Goal: Task Accomplishment & Management: Manage account settings

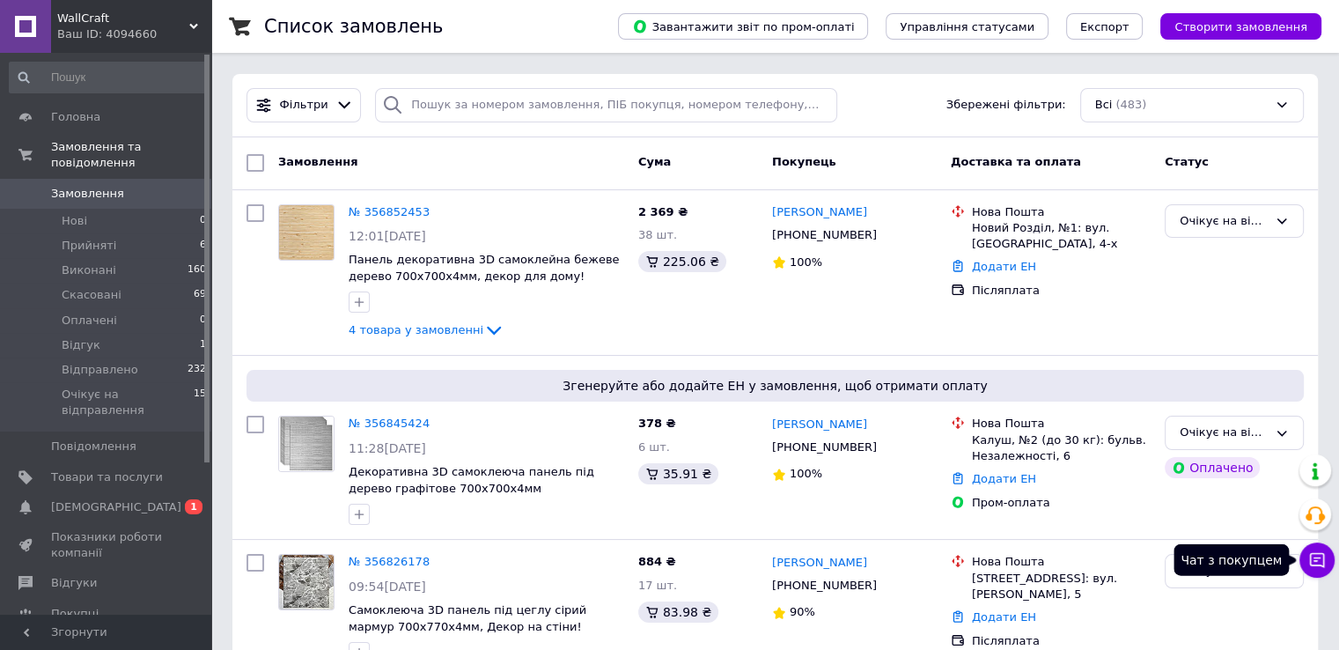
click at [1316, 555] on icon at bounding box center [1317, 560] width 18 height 18
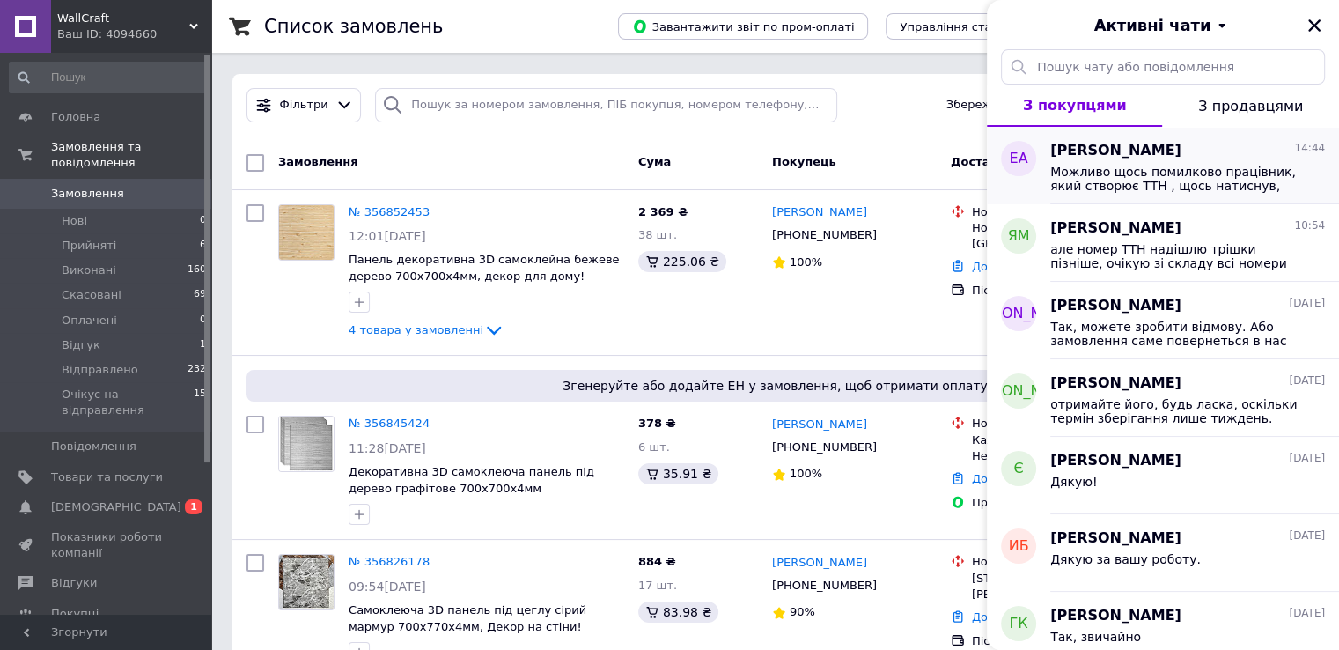
click at [1144, 181] on span "Можливо щось помилково працівник, який створює ТТН , щось натиснув, що огляд за…" at bounding box center [1175, 179] width 250 height 28
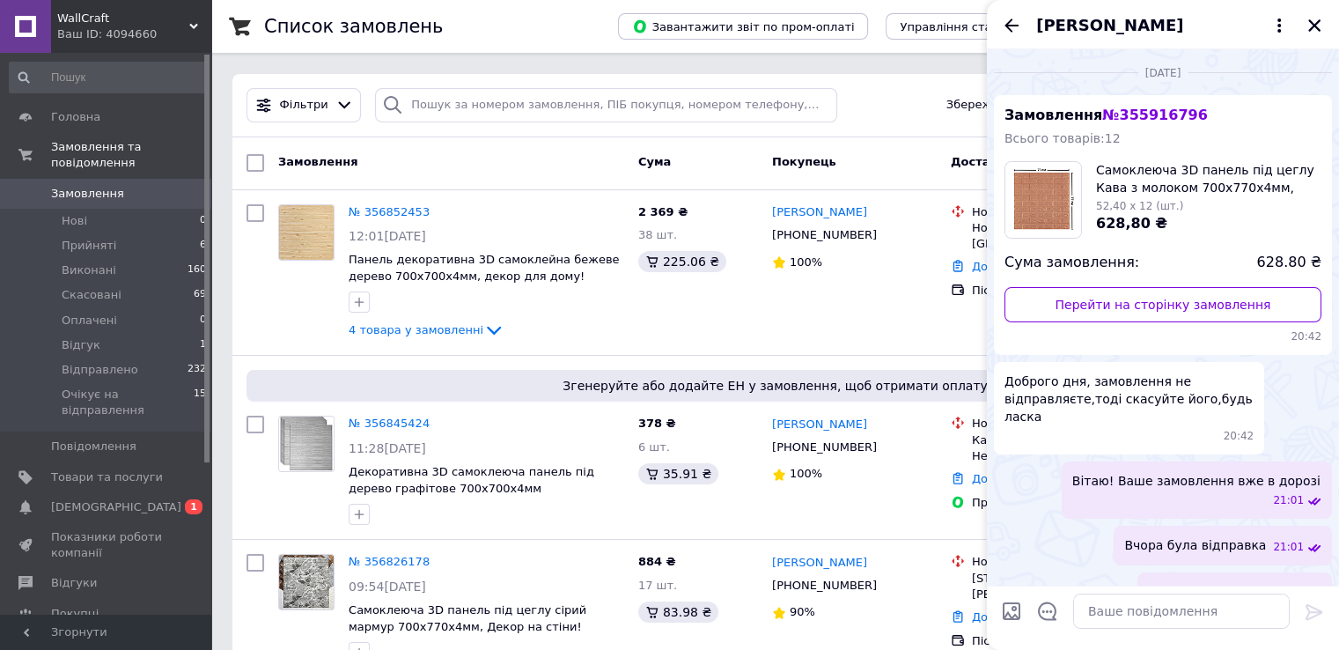
scroll to position [1859, 0]
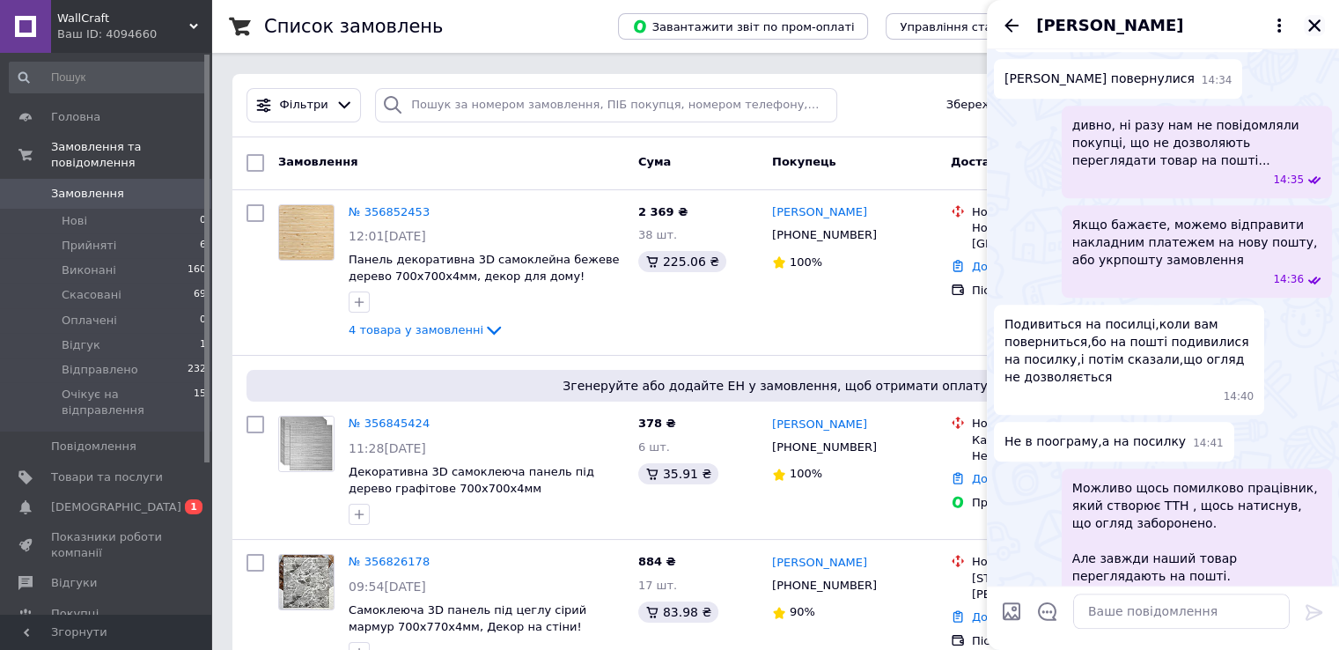
click at [1320, 26] on icon "Закрити" at bounding box center [1314, 26] width 16 height 16
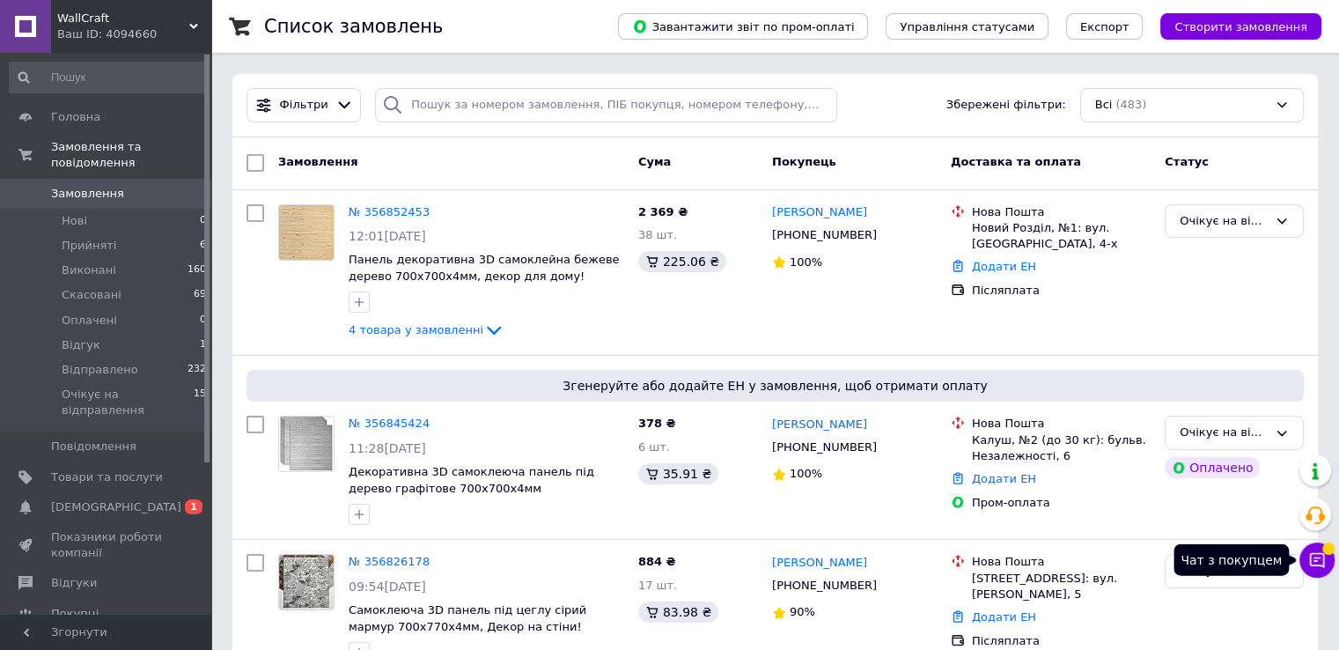
click at [1332, 553] on span at bounding box center [1328, 548] width 12 height 12
click at [1316, 561] on icon at bounding box center [1317, 560] width 18 height 18
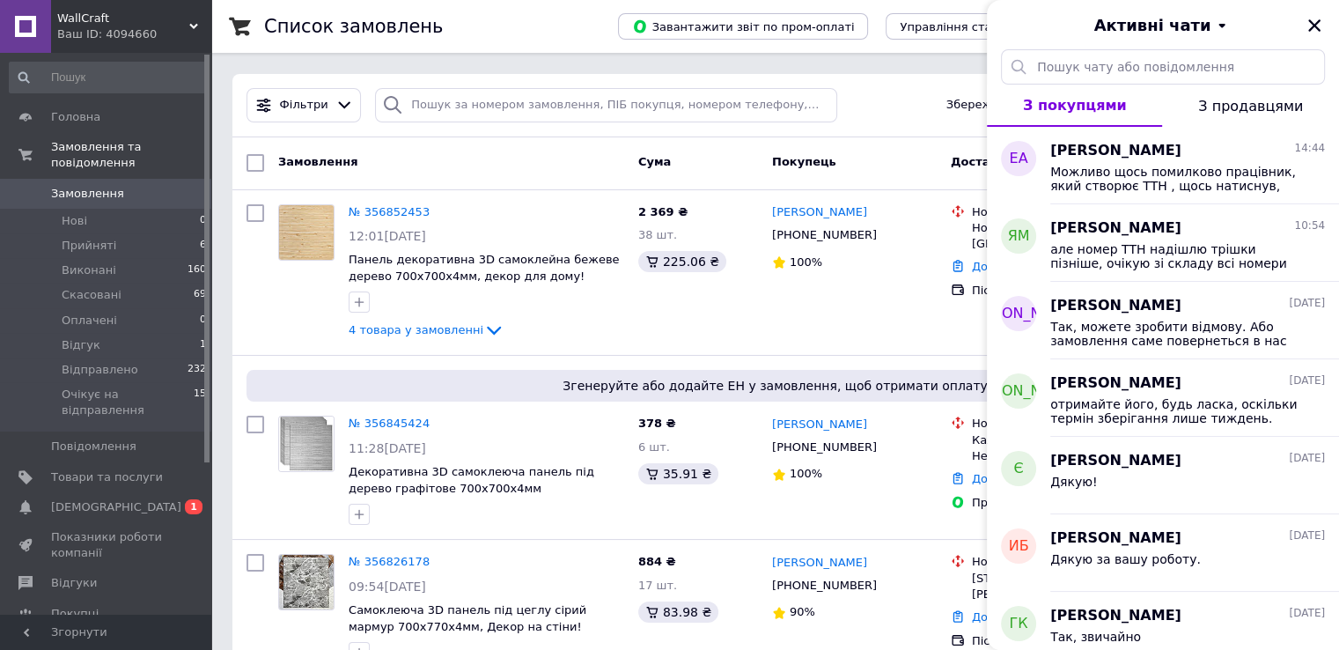
drag, startPoint x: 232, startPoint y: 61, endPoint x: 243, endPoint y: 92, distance: 32.6
click at [1316, 29] on icon "Закрити" at bounding box center [1314, 25] width 12 height 12
